Goal: Task Accomplishment & Management: Manage account settings

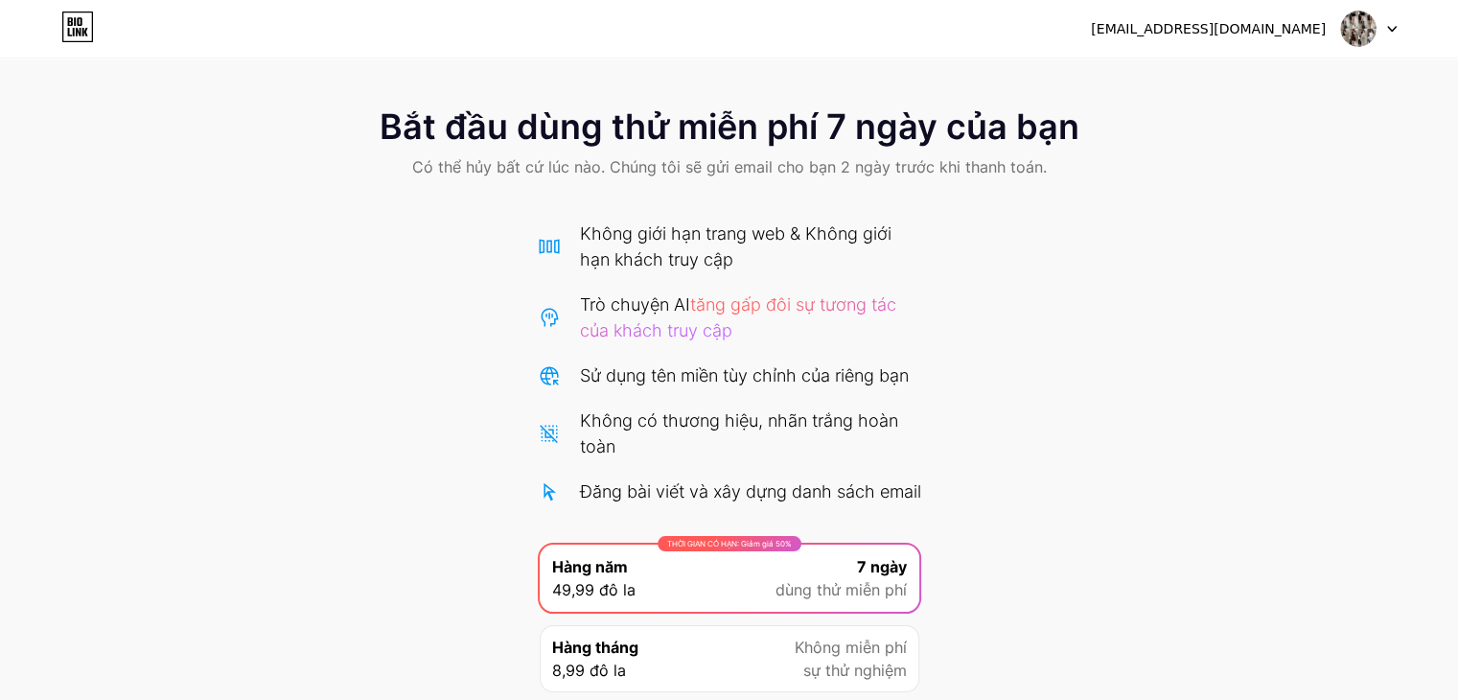
click at [1394, 34] on div at bounding box center [1369, 29] width 56 height 35
click at [1361, 18] on img at bounding box center [1358, 29] width 36 height 36
click at [1331, 79] on li "Đăng xuất" at bounding box center [1277, 79] width 238 height 52
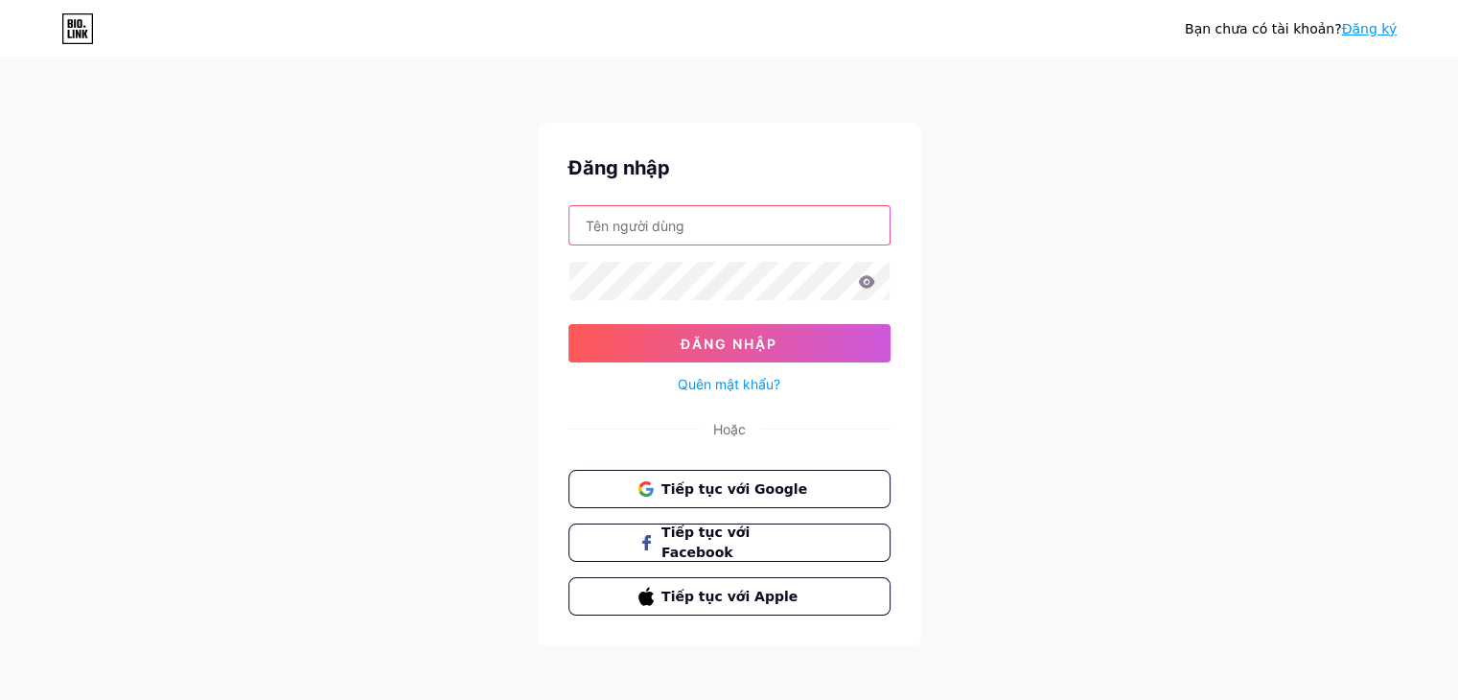
click at [698, 238] on input "text" at bounding box center [730, 225] width 320 height 38
type input "t"
type input "d"
click at [868, 277] on icon at bounding box center [866, 281] width 16 height 12
click at [694, 232] on input "đồ xinh" at bounding box center [730, 225] width 320 height 38
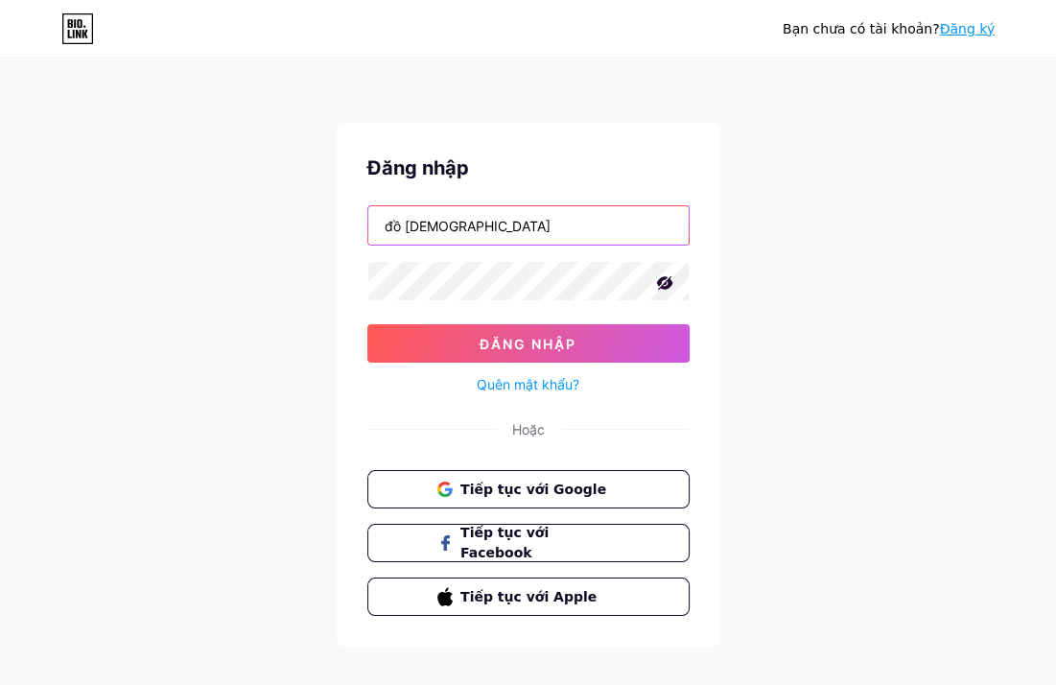
click at [479, 214] on input "đồ [DEMOGRAPHIC_DATA]" at bounding box center [528, 225] width 320 height 38
type input "đ"
type input "c"
paste input "Đồ xinhh ✨🎀"
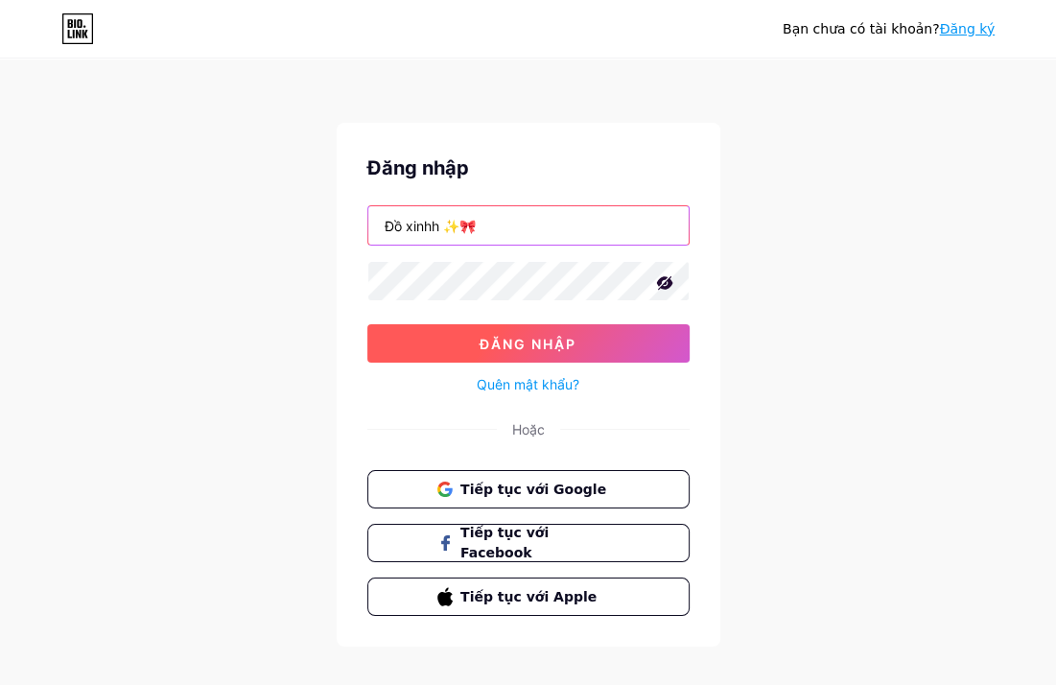
type input "Đồ xinhh ✨🎀"
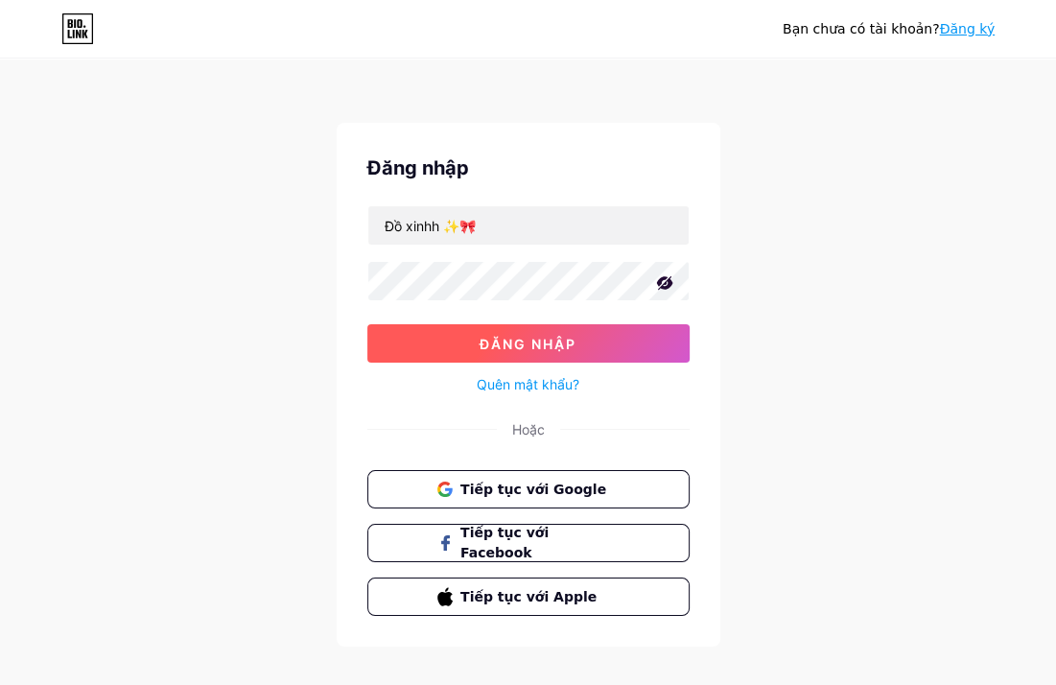
click at [564, 331] on button "Đăng nhập" at bounding box center [528, 343] width 322 height 38
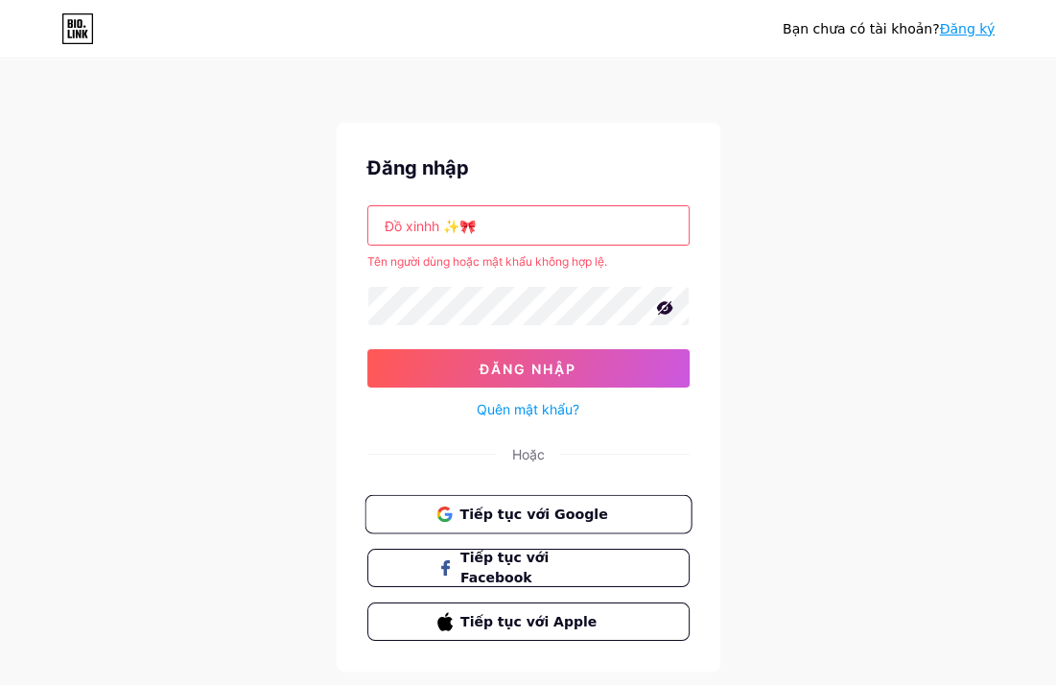
click at [478, 498] on button "Tiếp tục với Google" at bounding box center [527, 514] width 327 height 39
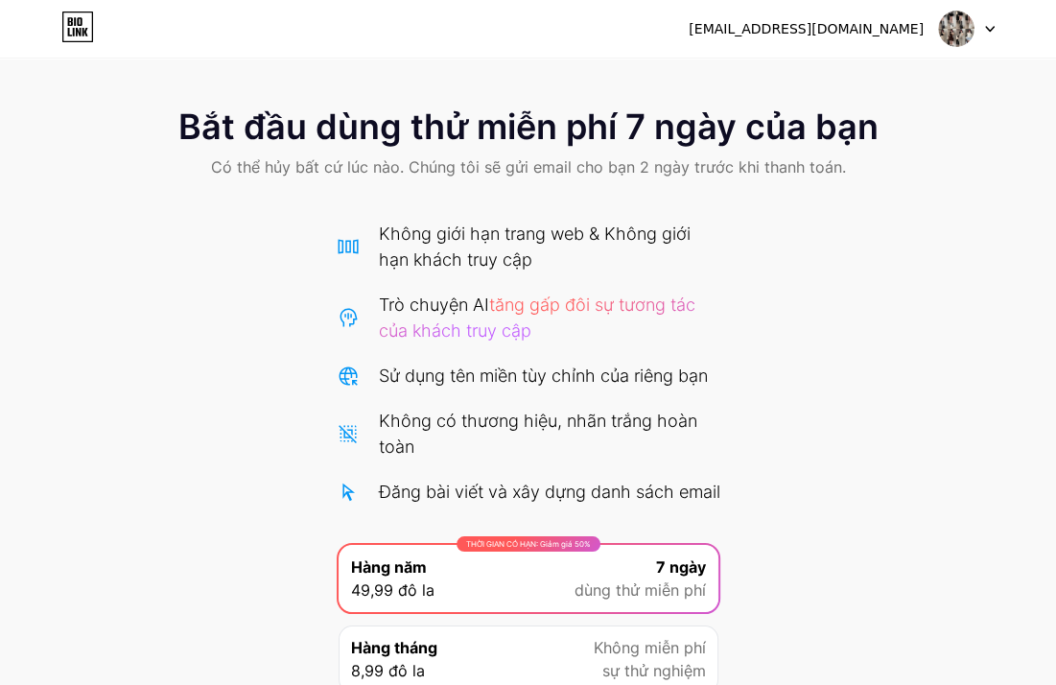
scroll to position [189, 0]
